Goal: Information Seeking & Learning: Learn about a topic

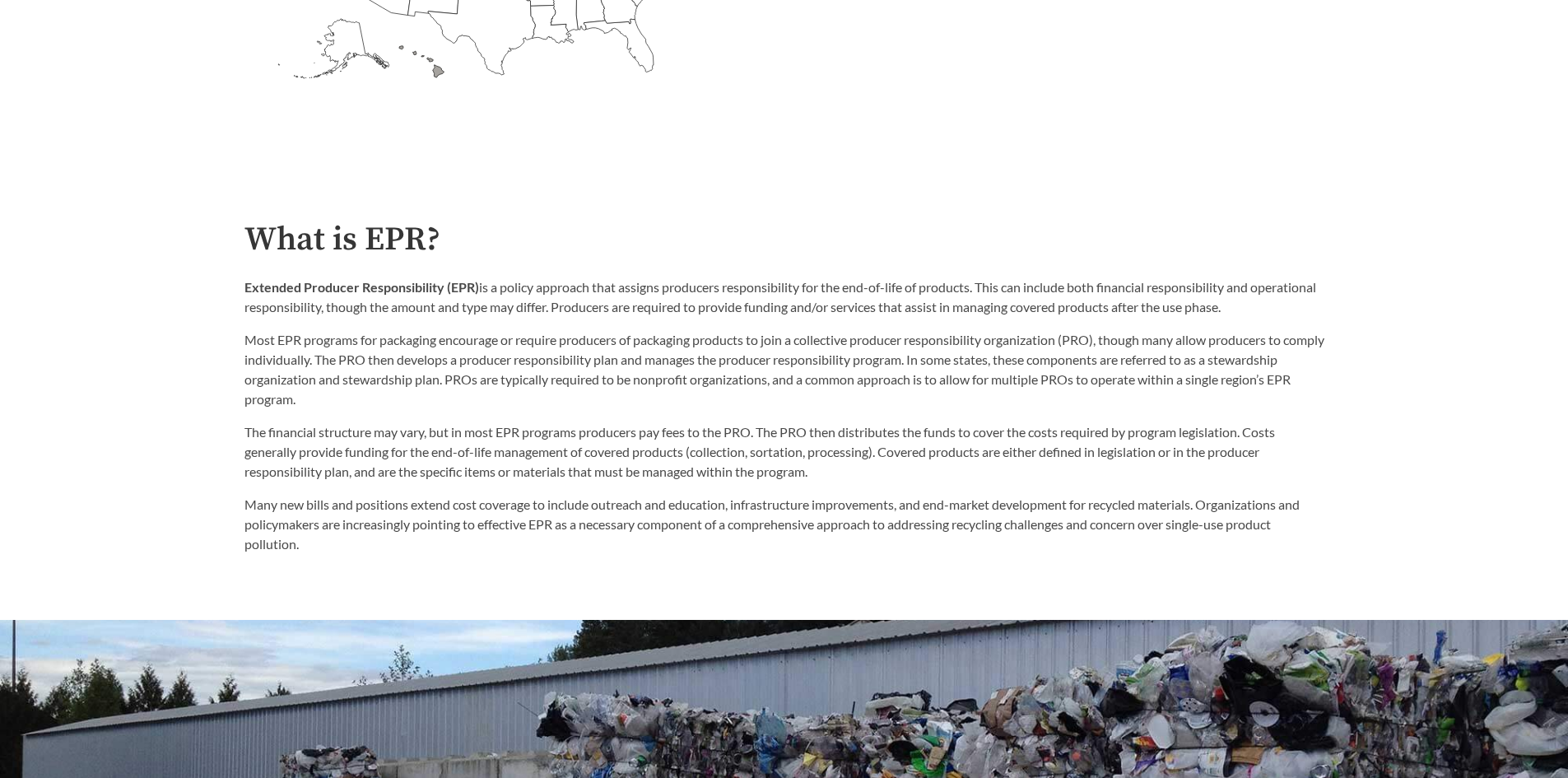
scroll to position [823, 0]
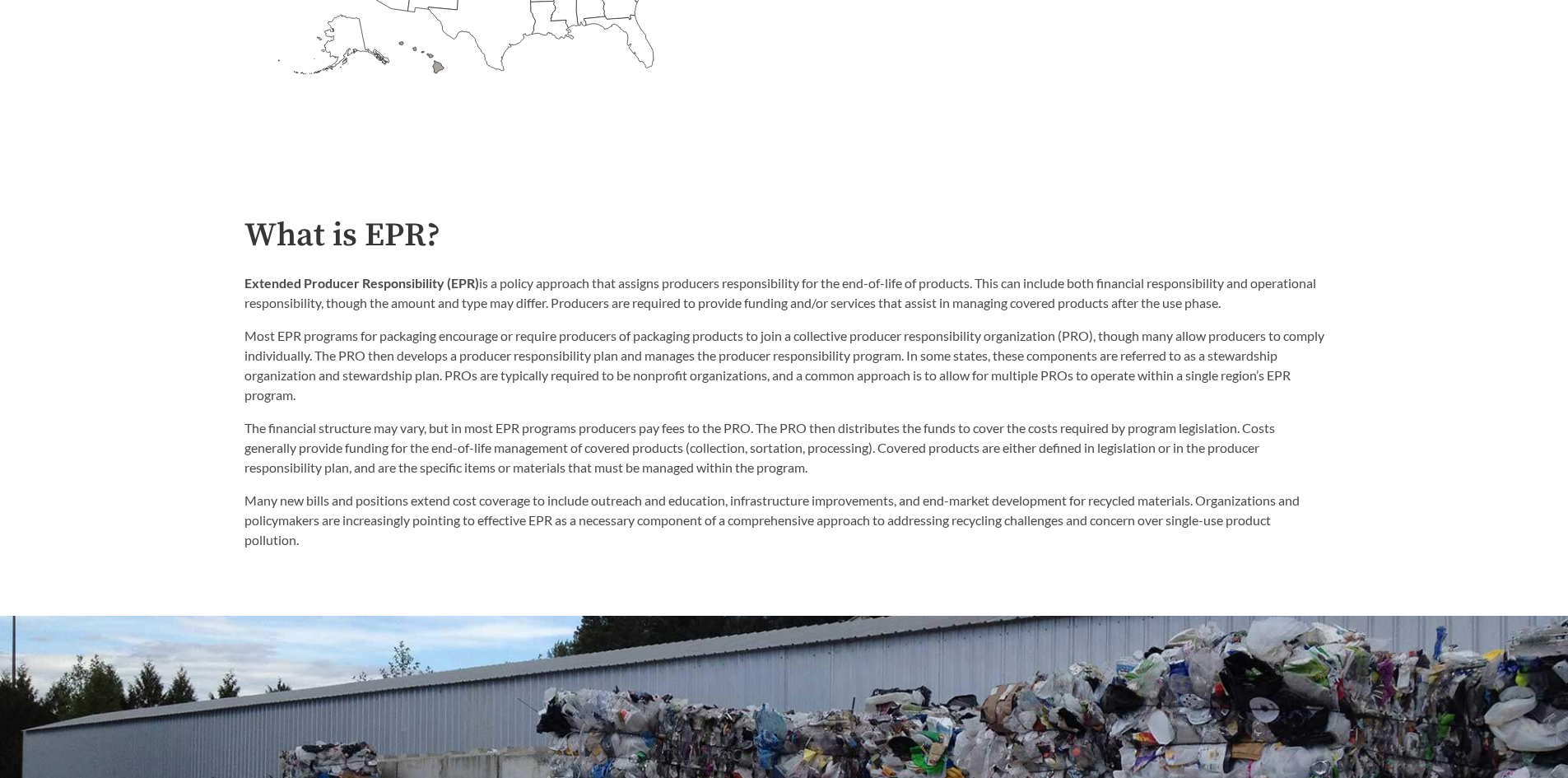
click at [282, 303] on p "Extended Producer Responsibility (EPR) is a policy approach that assigns produc…" at bounding box center [784, 293] width 1079 height 39
click at [509, 306] on p "Extended Producer Responsibility (EPR) is a policy approach that assigns produc…" at bounding box center [784, 293] width 1079 height 39
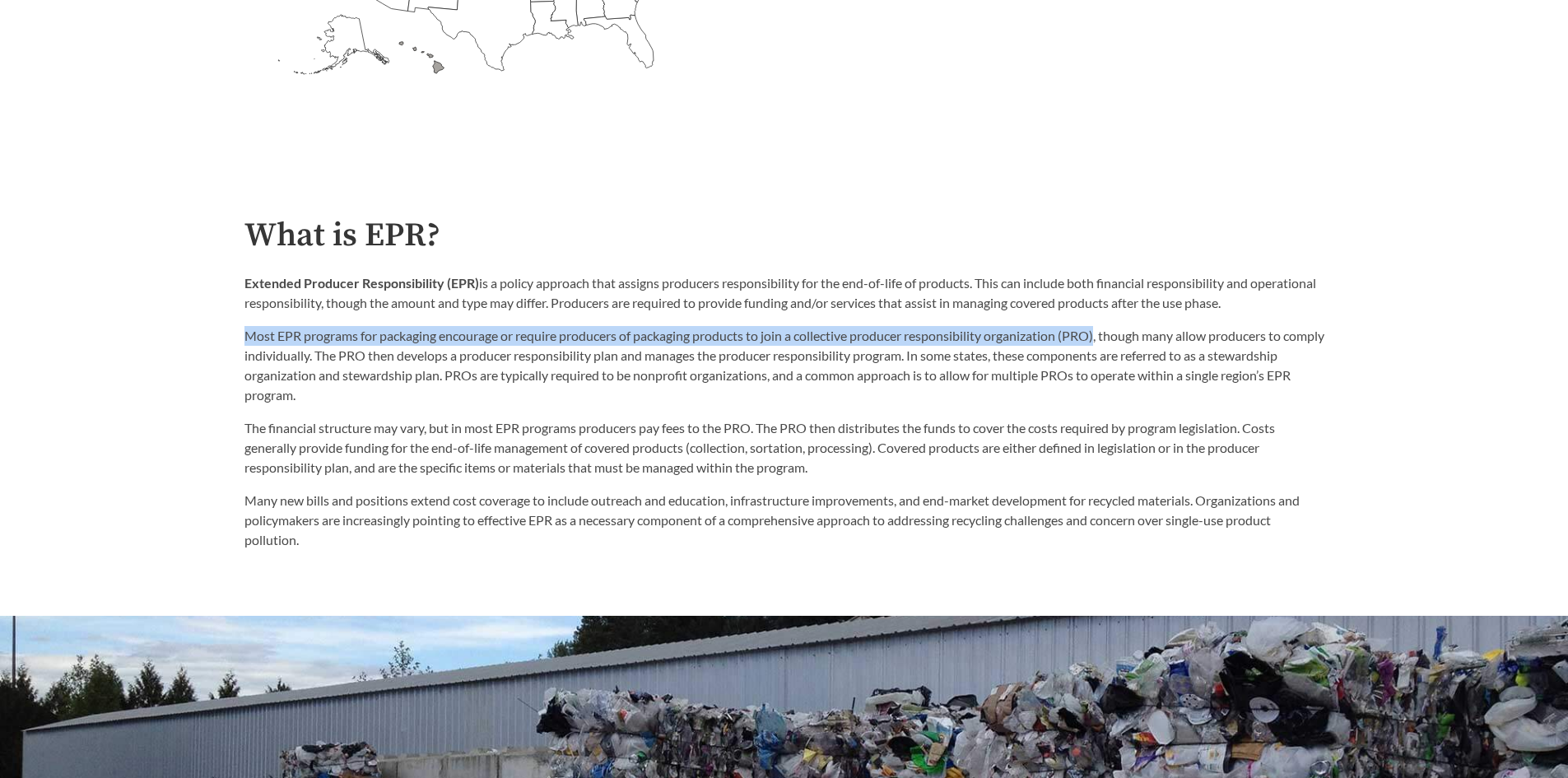
drag, startPoint x: 249, startPoint y: 337, endPoint x: 1103, endPoint y: 335, distance: 854.0
click at [1103, 335] on p "Most EPR programs for packaging encourage or require producers of packaging pro…" at bounding box center [784, 366] width 1079 height 79
copy p "Most EPR programs for packaging encourage or require producers of packaging pro…"
click at [570, 322] on div "Extended Producer Responsibility (EPR) is a policy approach that assigns produc…" at bounding box center [784, 339] width 1079 height 132
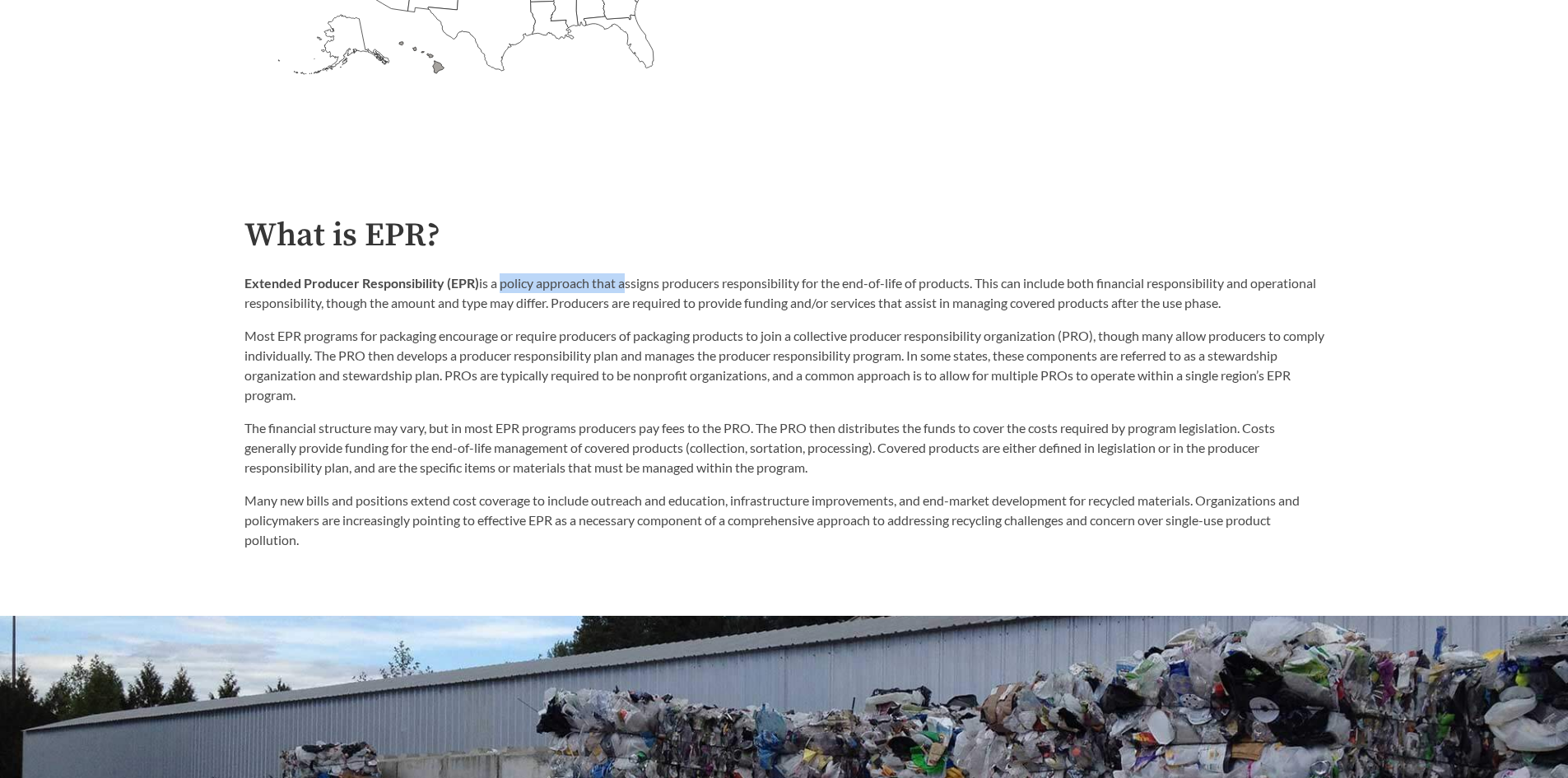
drag, startPoint x: 499, startPoint y: 287, endPoint x: 623, endPoint y: 287, distance: 124.0
click at [623, 287] on p "Extended Producer Responsibility (EPR) is a policy approach that assigns produc…" at bounding box center [784, 293] width 1079 height 39
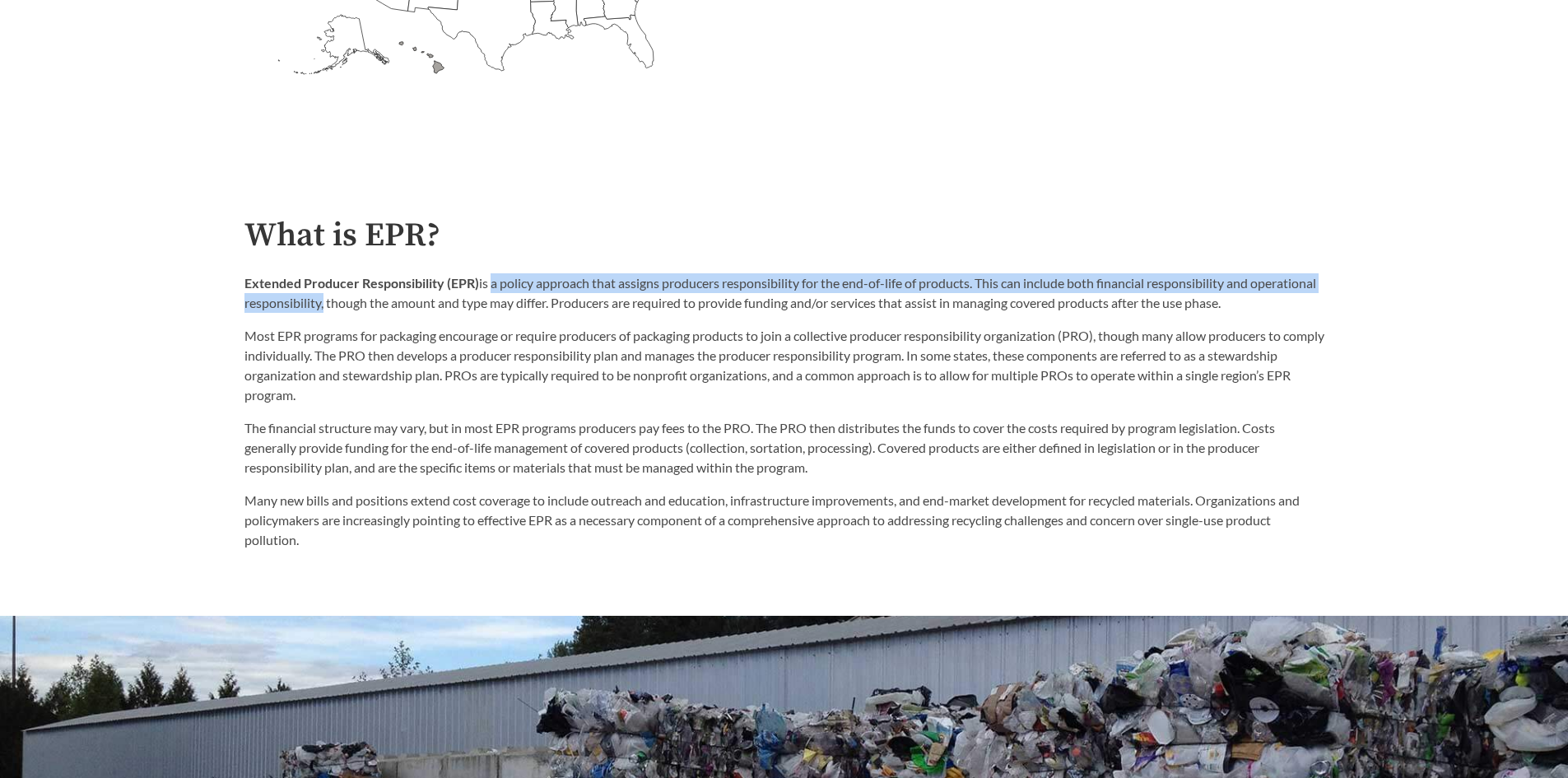
drag, startPoint x: 491, startPoint y: 288, endPoint x: 389, endPoint y: 298, distance: 102.5
click at [389, 298] on p "Extended Producer Responsibility (EPR) is a policy approach that assigns produc…" at bounding box center [784, 293] width 1079 height 39
copy p "a policy approach that assigns producers responsibility for the end-of-life of …"
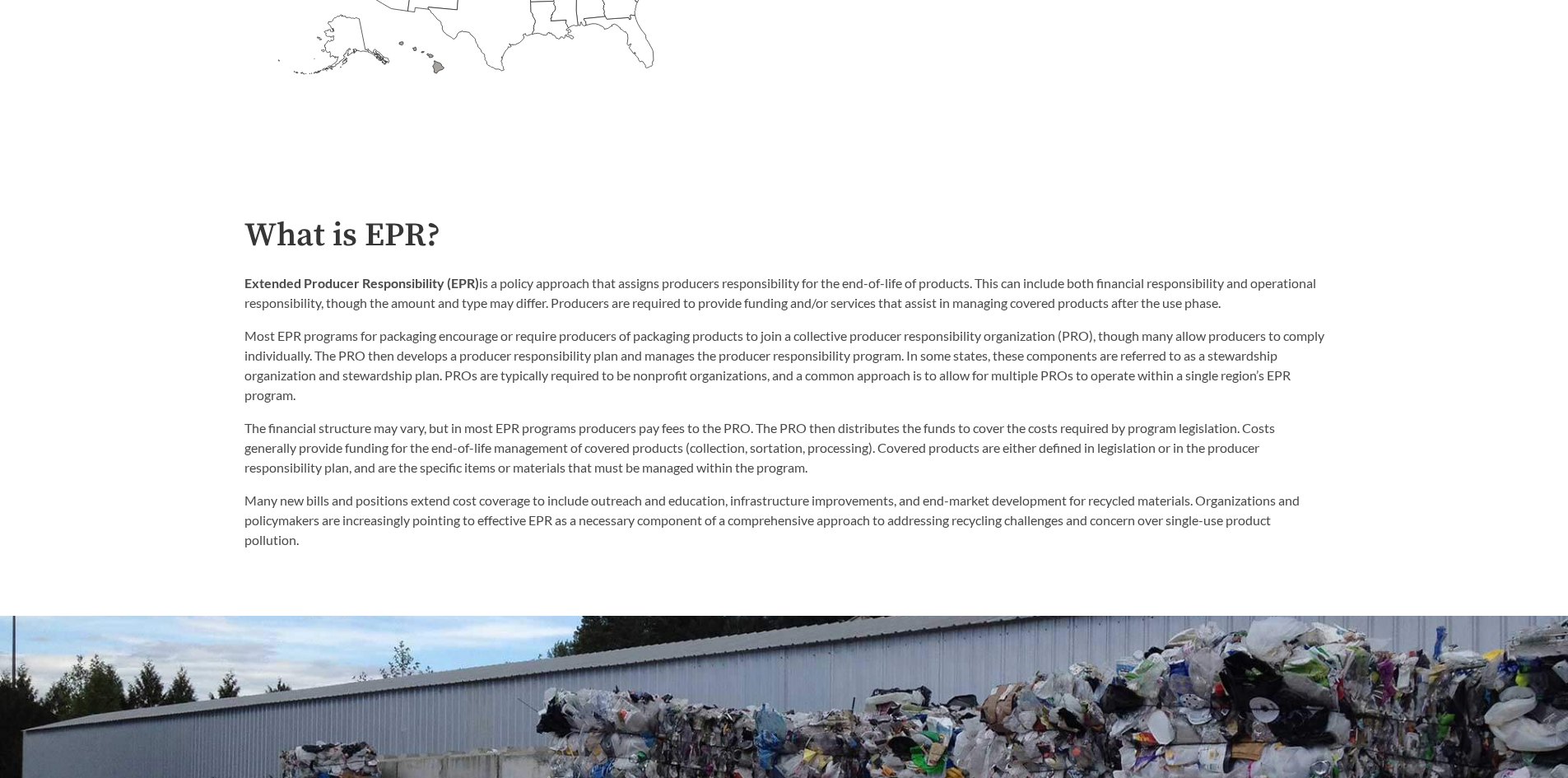
click at [830, 337] on p "Most EPR programs for packaging encourage or require producers of packaging pro…" at bounding box center [784, 366] width 1079 height 79
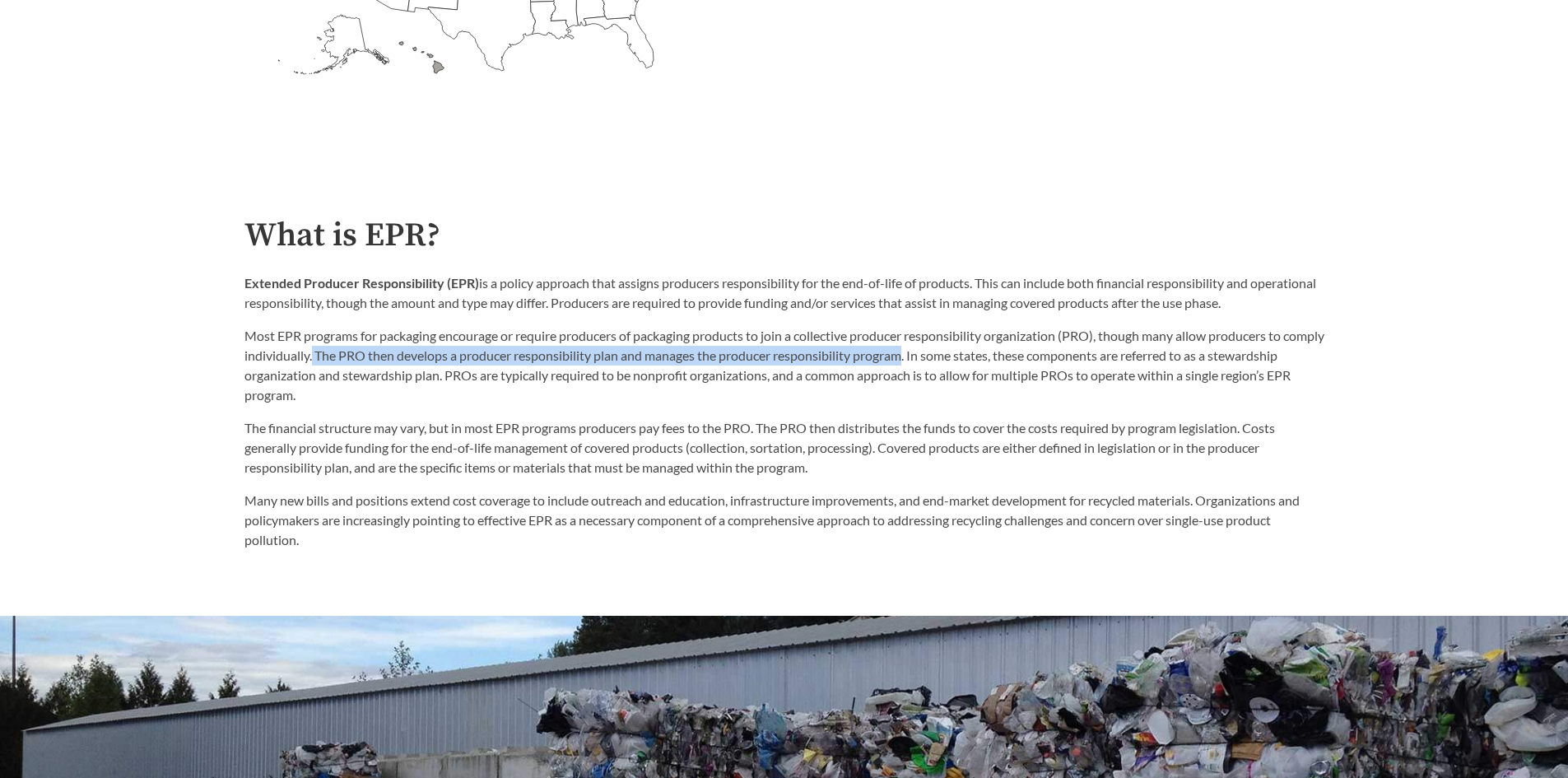
drag, startPoint x: 357, startPoint y: 358, endPoint x: 938, endPoint y: 359, distance: 581.0
click at [950, 362] on p "Most EPR programs for packaging encourage or require producers of packaging pro…" at bounding box center [784, 366] width 1079 height 79
copy p "The PRO then develops a producer responsibility plan and manages the producer r…"
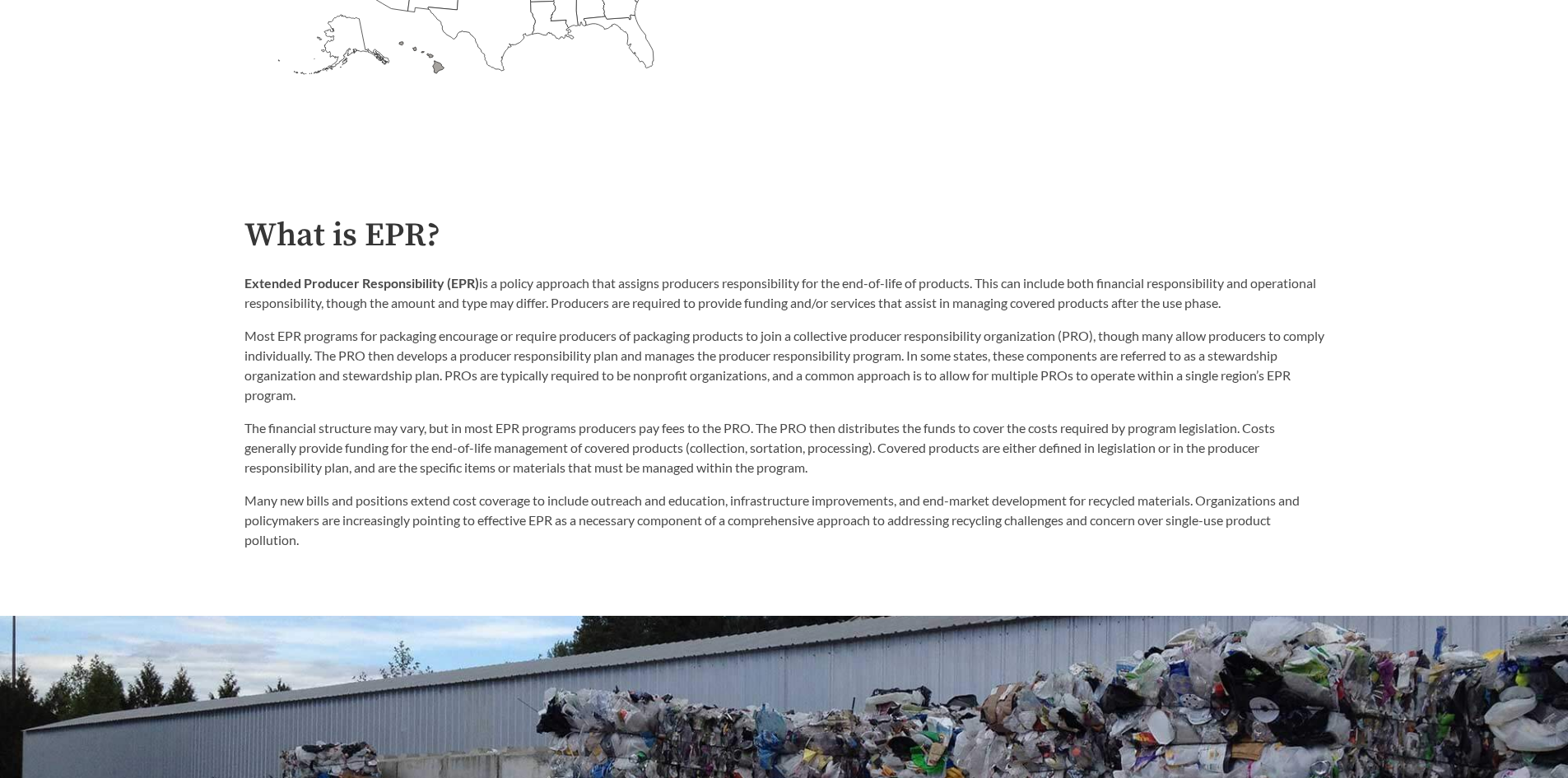
click at [805, 424] on p "The financial structure may vary, but in most EPR programs producers pay fees t…" at bounding box center [784, 448] width 1079 height 60
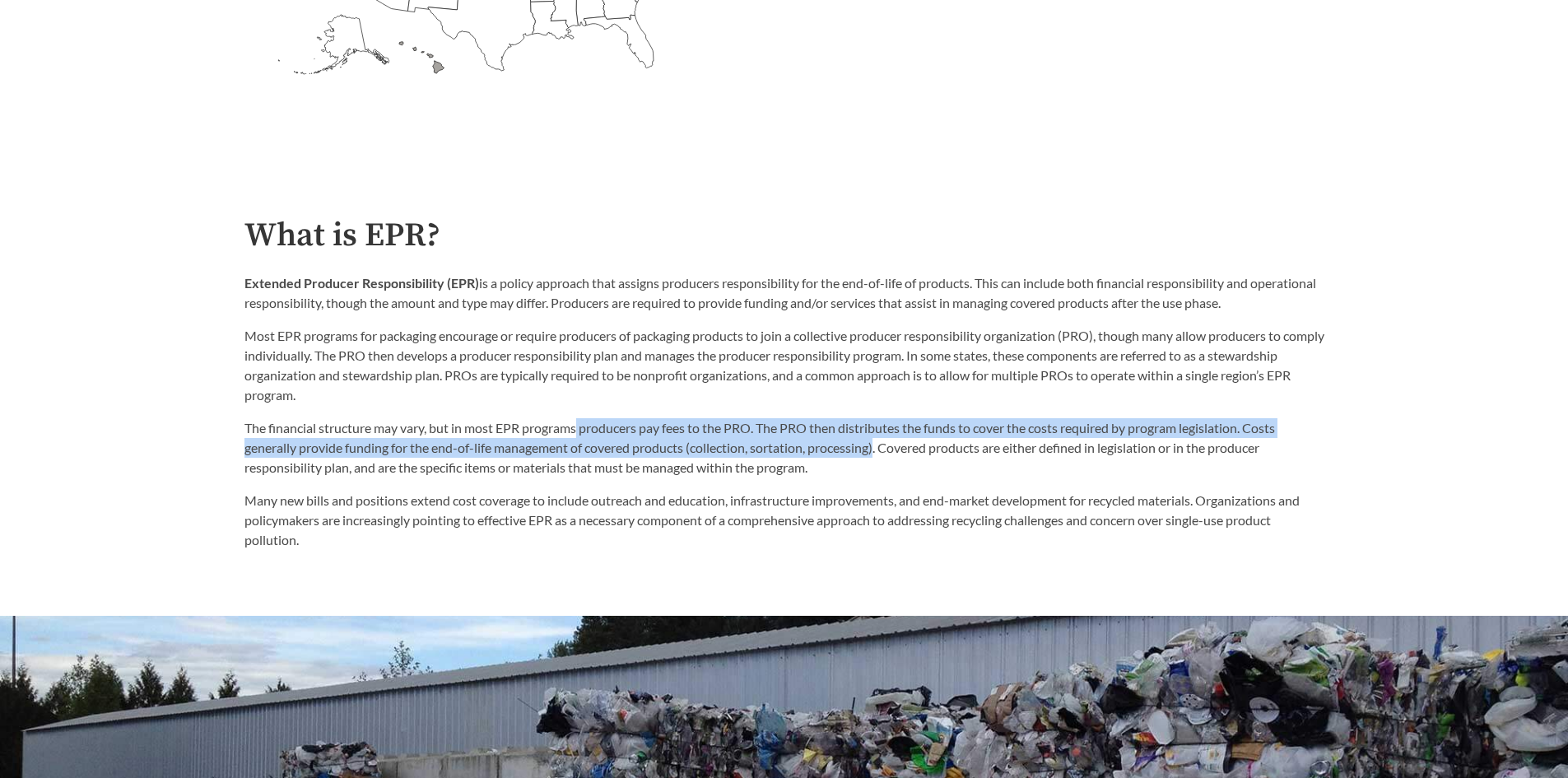
drag, startPoint x: 581, startPoint y: 433, endPoint x: 881, endPoint y: 454, distance: 300.7
click at [881, 454] on p "The financial structure may vary, but in most EPR programs producers pay fees t…" at bounding box center [784, 448] width 1079 height 60
copy p "producers pay fees to the PRO. The PRO then distributes the funds to cover the …"
